Goal: Transaction & Acquisition: Book appointment/travel/reservation

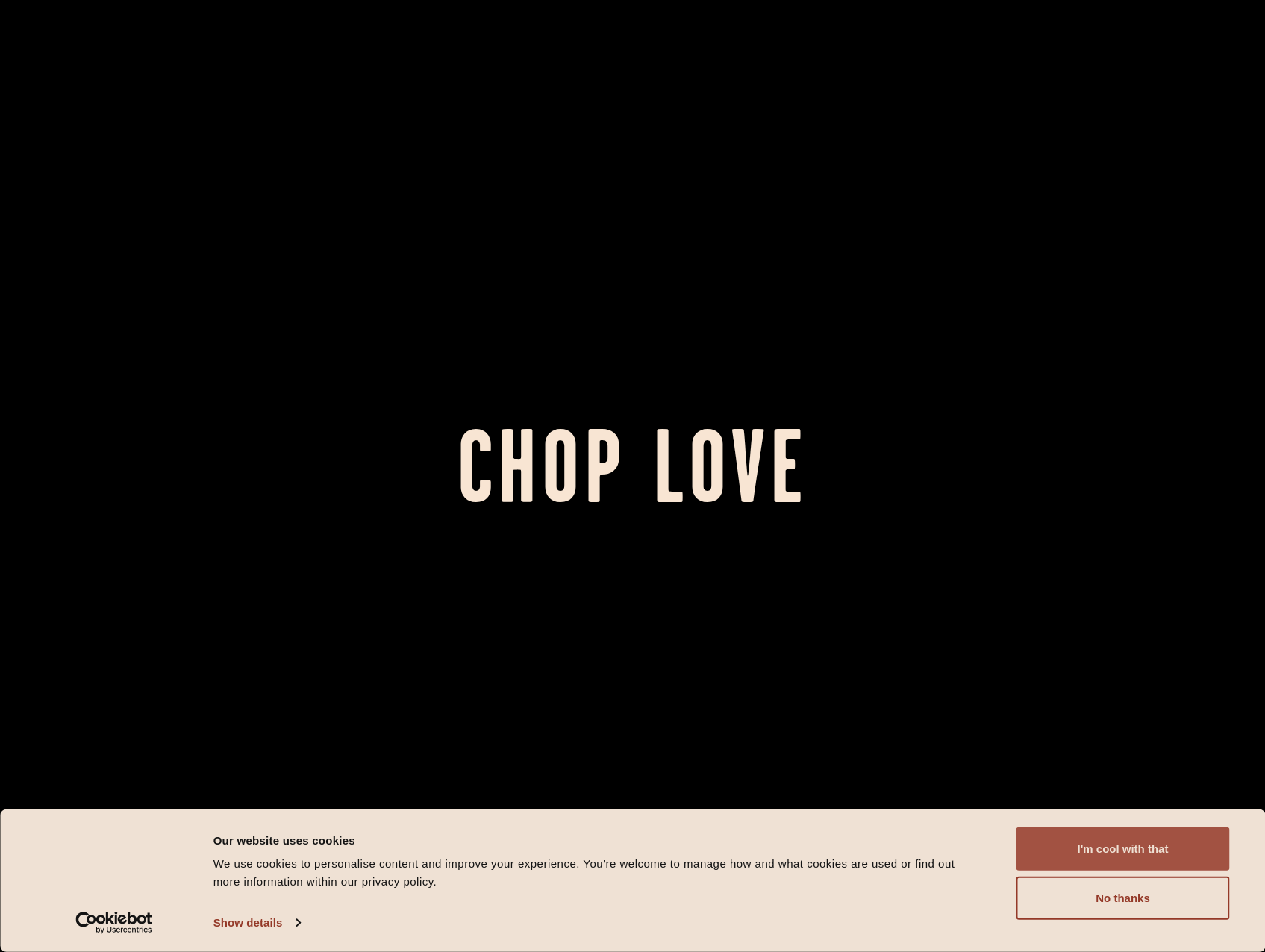
click at [1124, 852] on button "I'm cool with that" at bounding box center [1123, 849] width 213 height 44
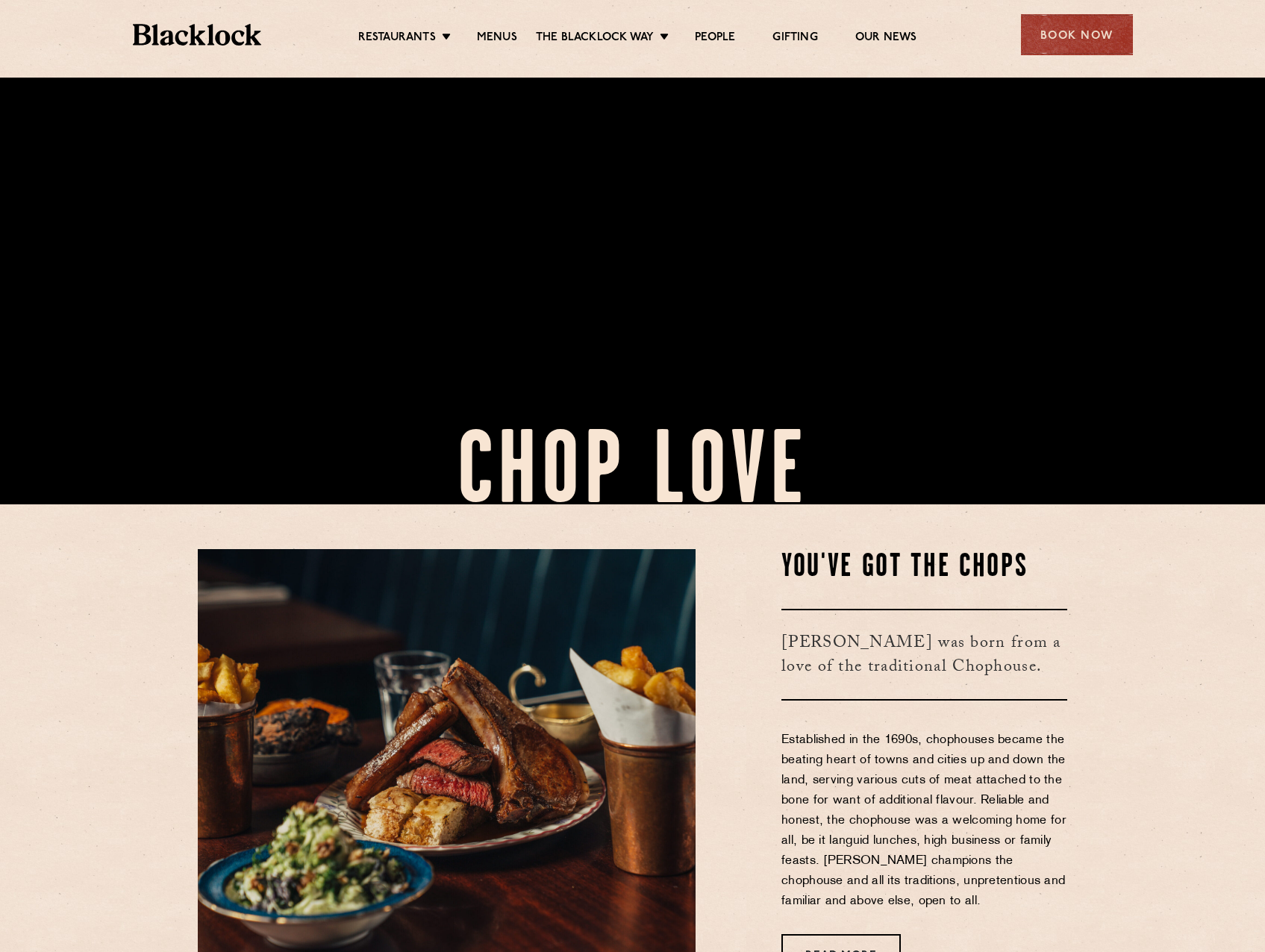
scroll to position [671, 0]
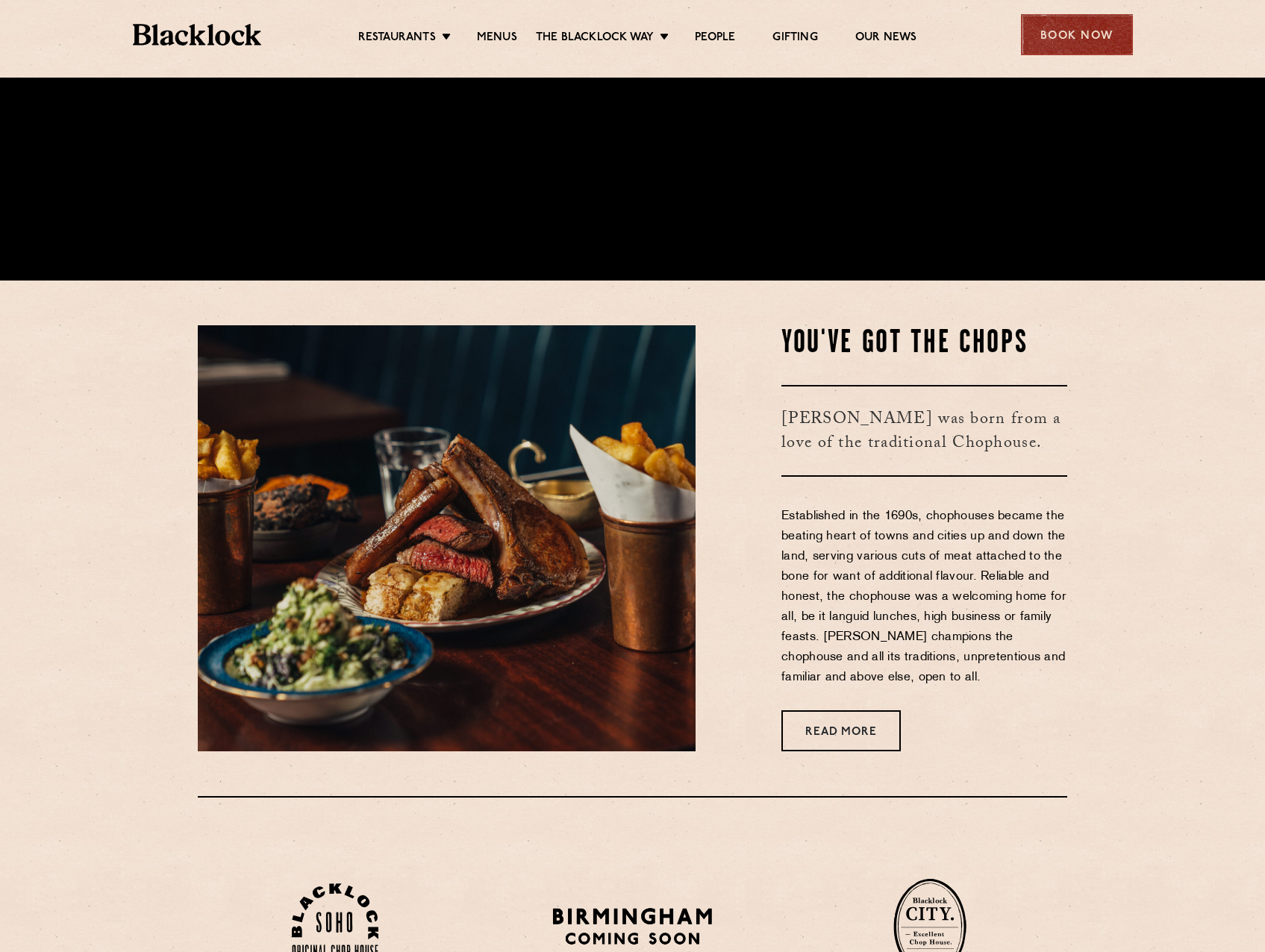
click at [1076, 32] on div "Book Now" at bounding box center [1076, 34] width 112 height 41
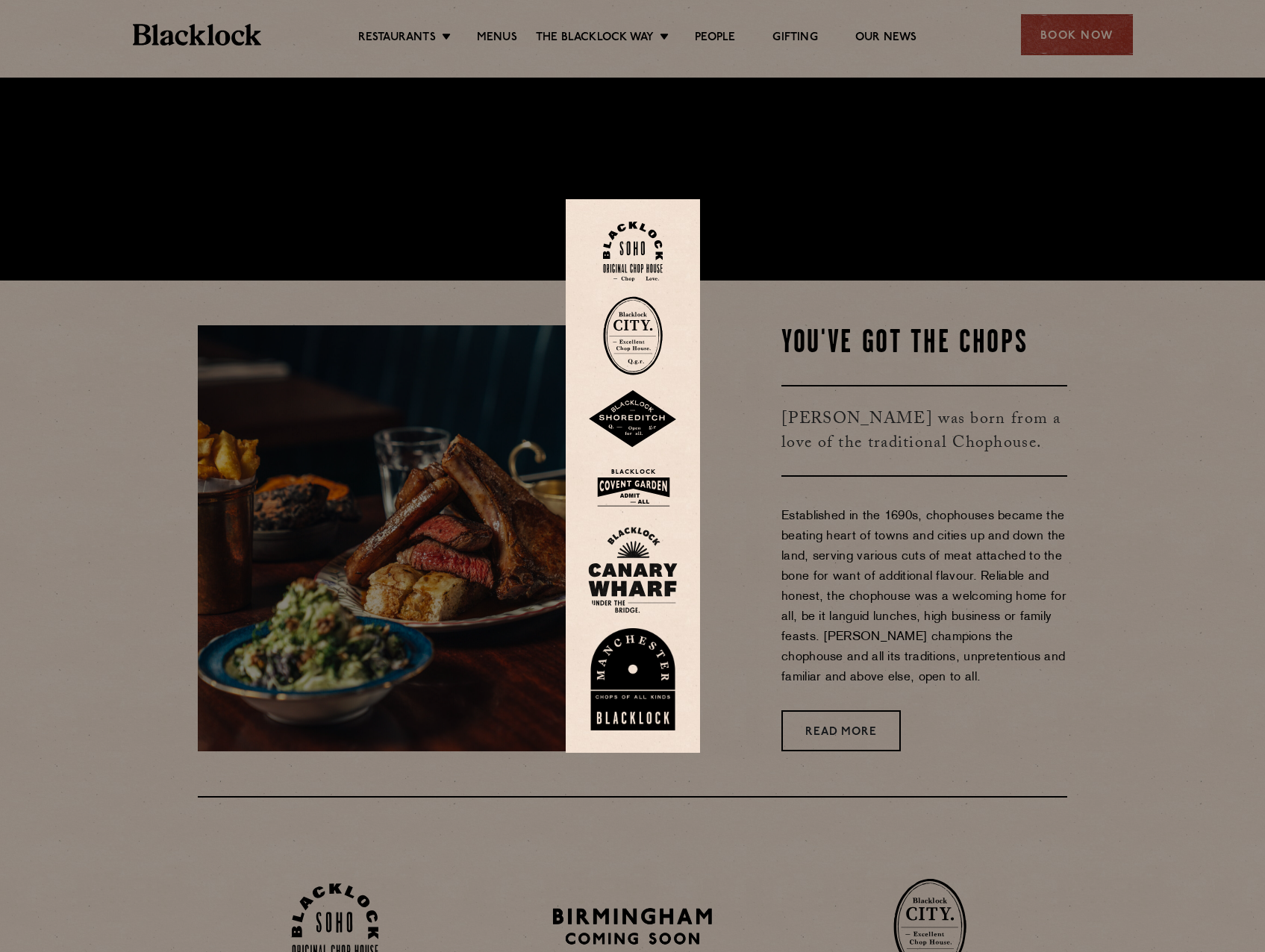
click at [635, 245] on img at bounding box center [633, 251] width 60 height 60
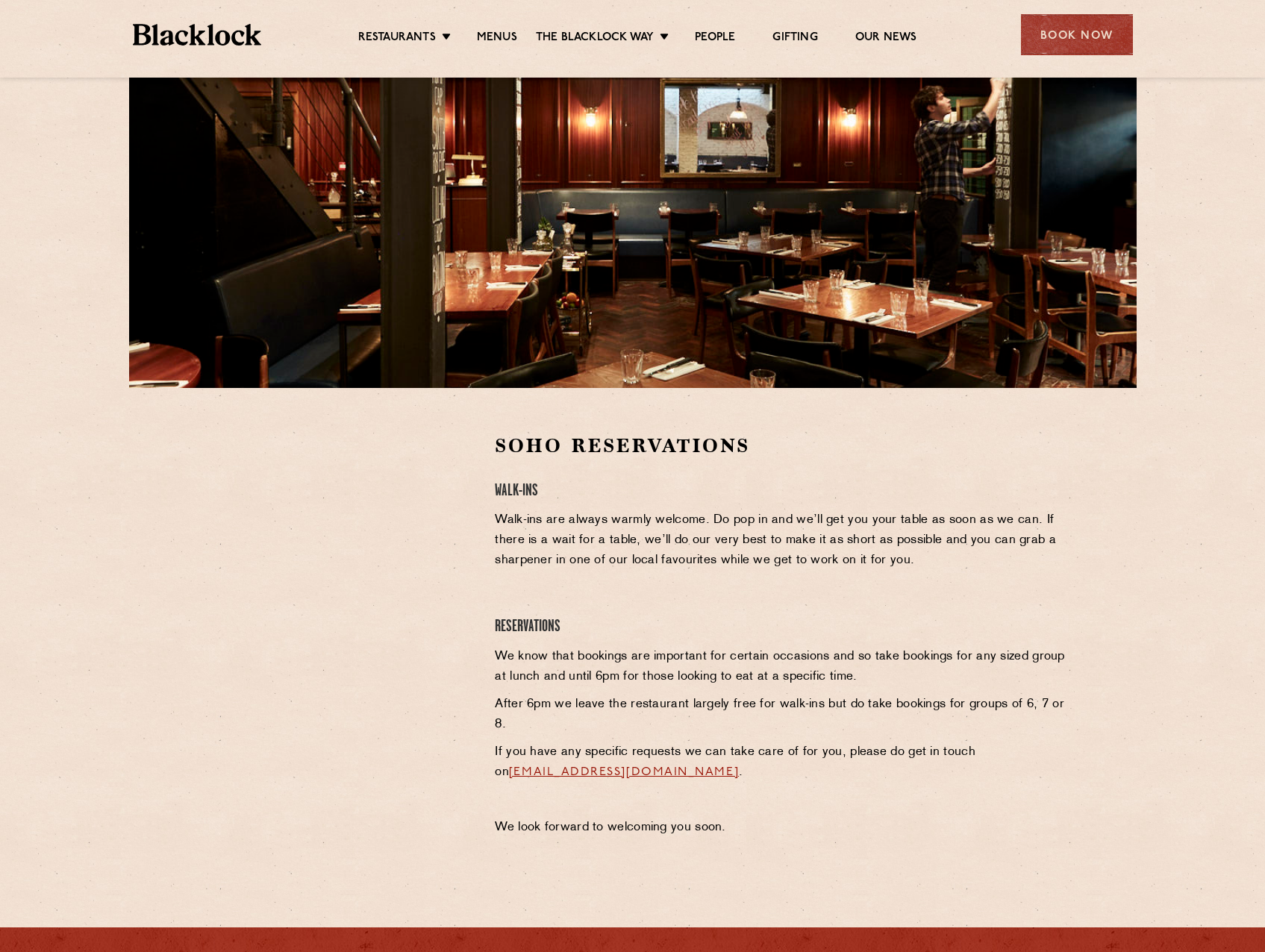
scroll to position [224, 0]
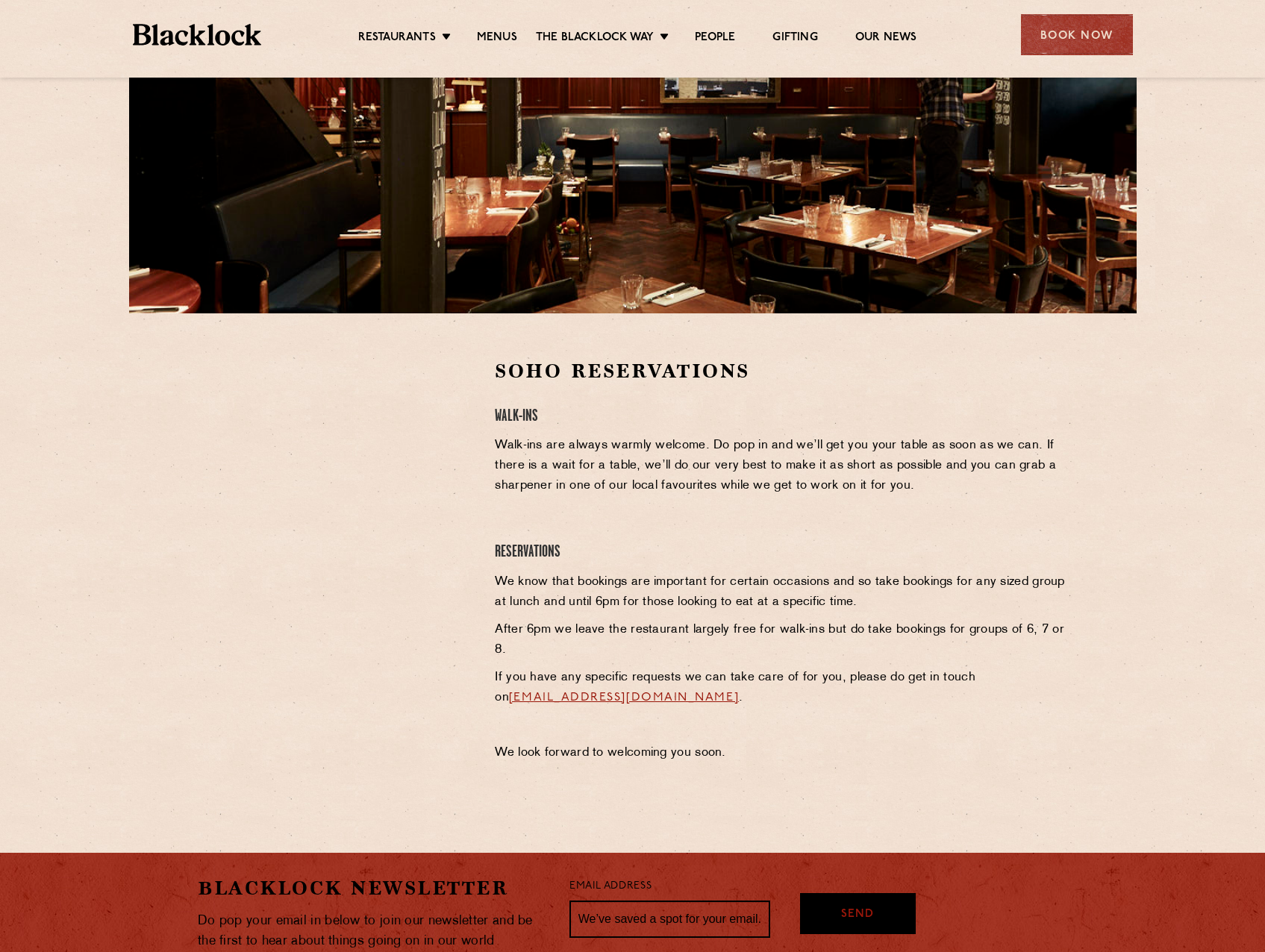
click at [212, 426] on div at bounding box center [334, 470] width 275 height 224
